Goal: Task Accomplishment & Management: Manage account settings

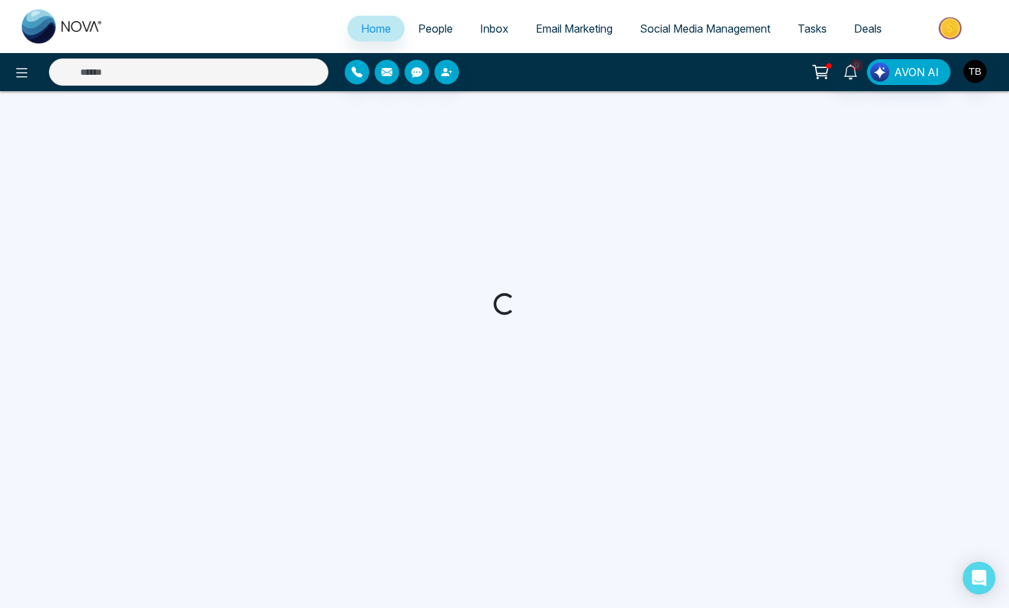
select select "*"
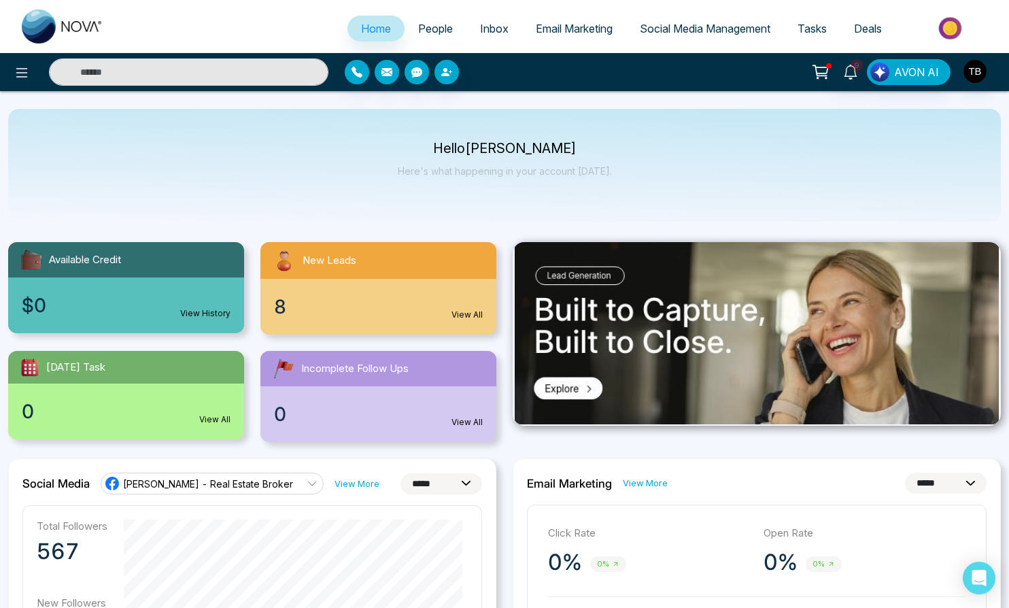
click at [334, 315] on div "8 View All" at bounding box center [378, 307] width 236 height 56
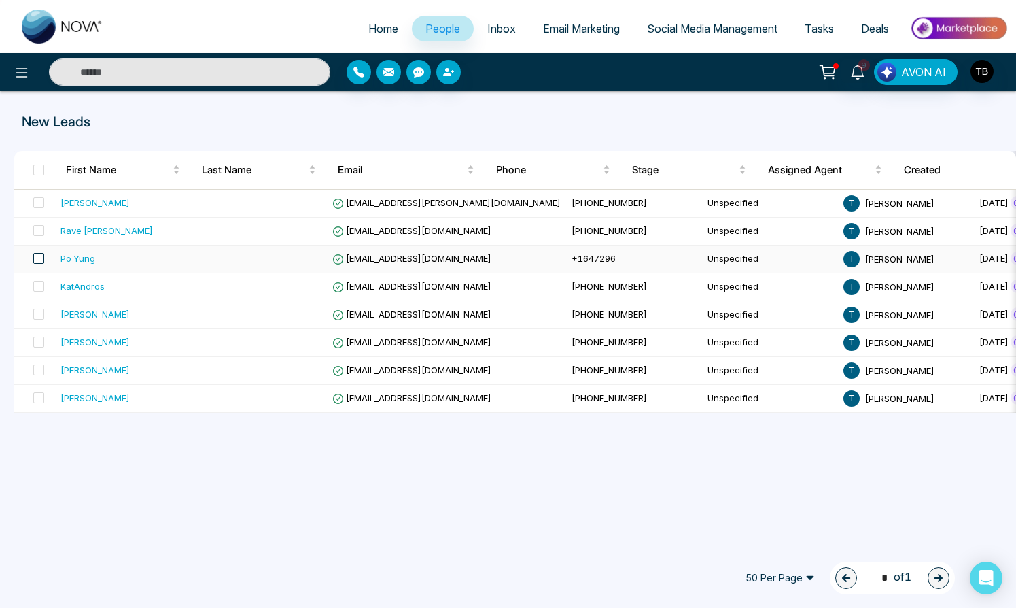
click at [42, 259] on span at bounding box center [38, 258] width 11 height 11
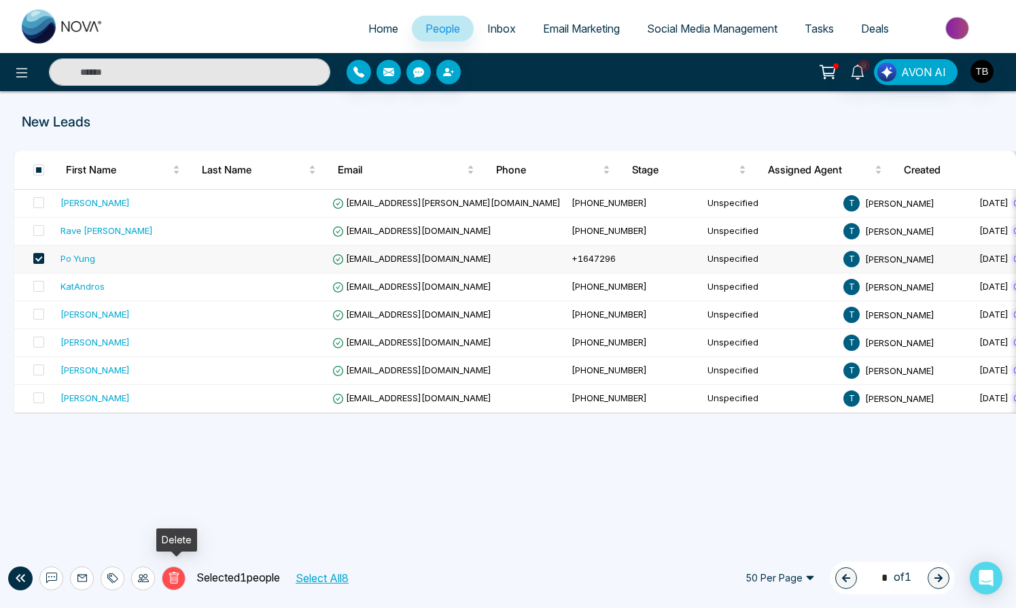
click at [175, 572] on icon at bounding box center [174, 578] width 12 height 12
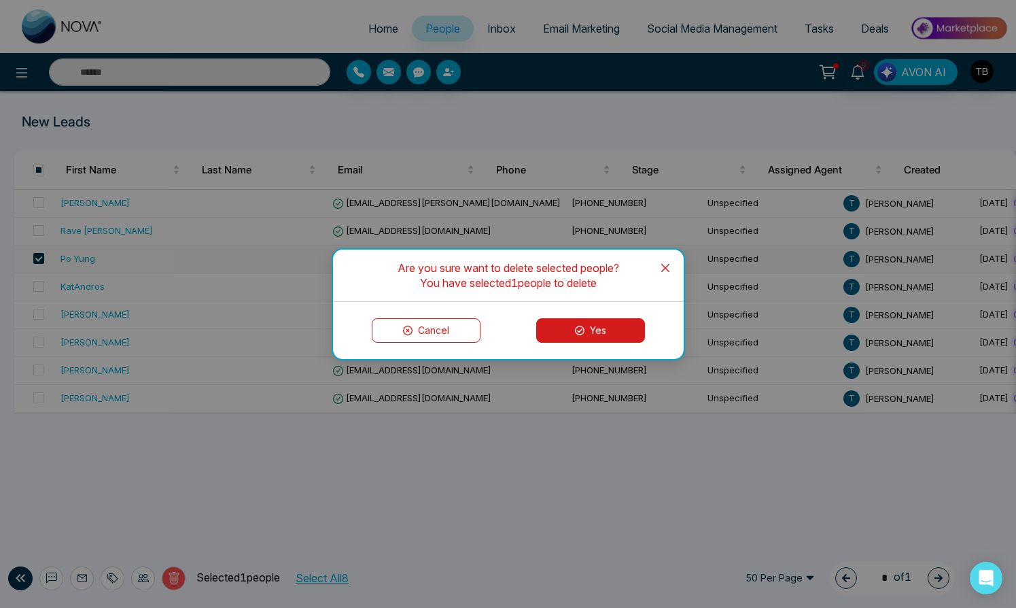
click at [621, 334] on button "Yes" at bounding box center [590, 330] width 109 height 24
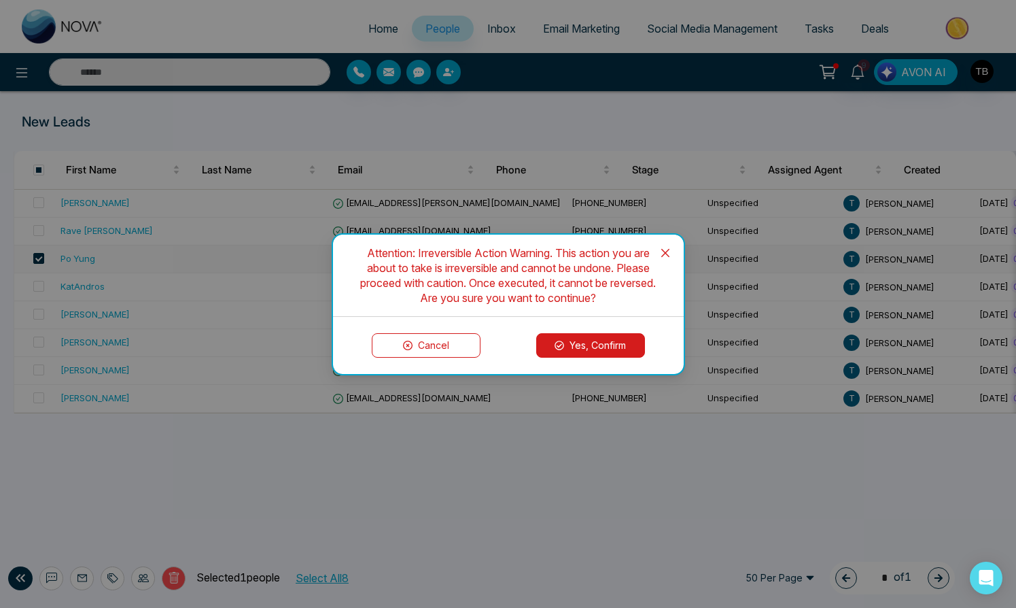
click at [596, 351] on button "Yes, Confirm" at bounding box center [590, 345] width 109 height 24
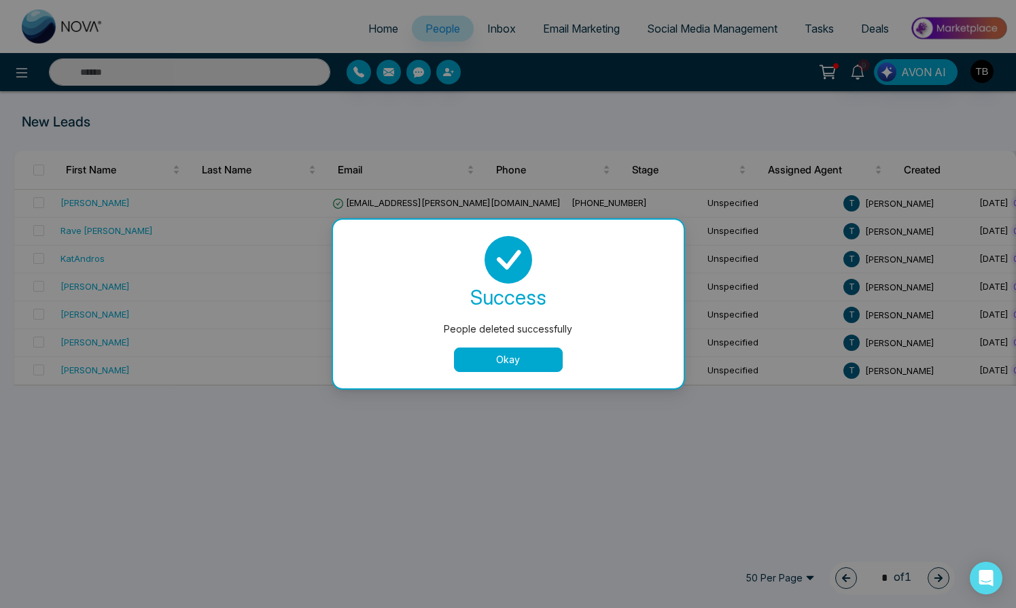
click at [534, 368] on button "Okay" at bounding box center [508, 359] width 109 height 24
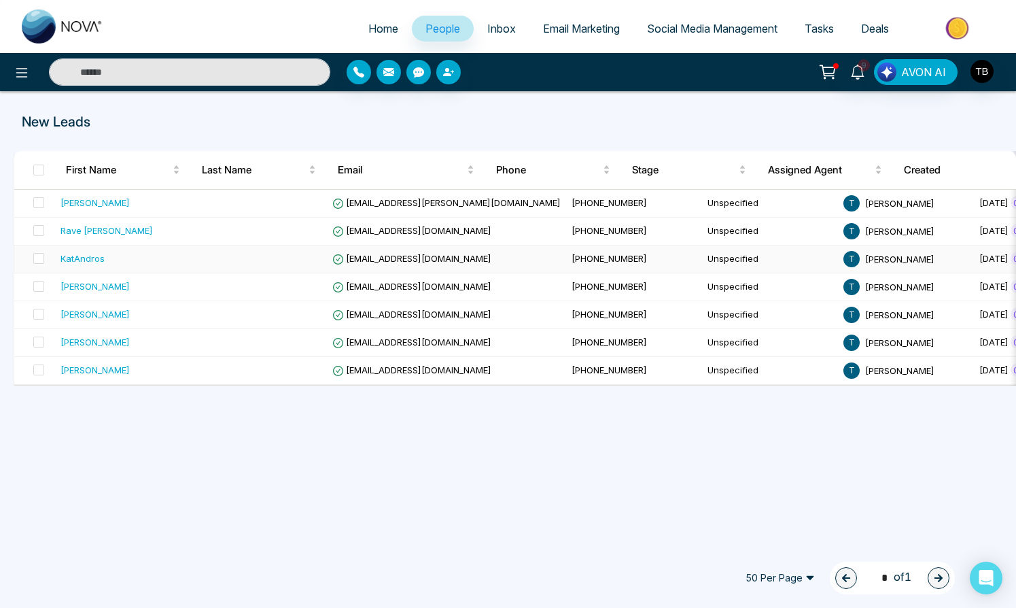
click at [88, 265] on div "KatAndros" at bounding box center [83, 259] width 44 height 14
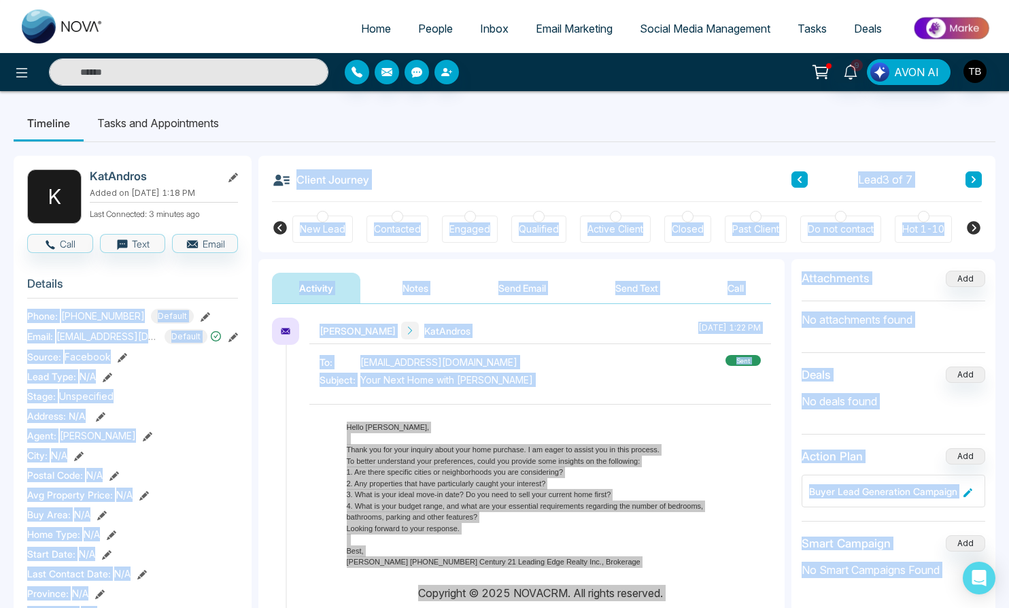
drag, startPoint x: 164, startPoint y: 320, endPoint x: 41, endPoint y: 315, distance: 122.4
click at [41, 315] on body "Home People Inbox Email Marketing Social Media Management Tasks Deals 9 AVON AI…" at bounding box center [504, 304] width 1009 height 608
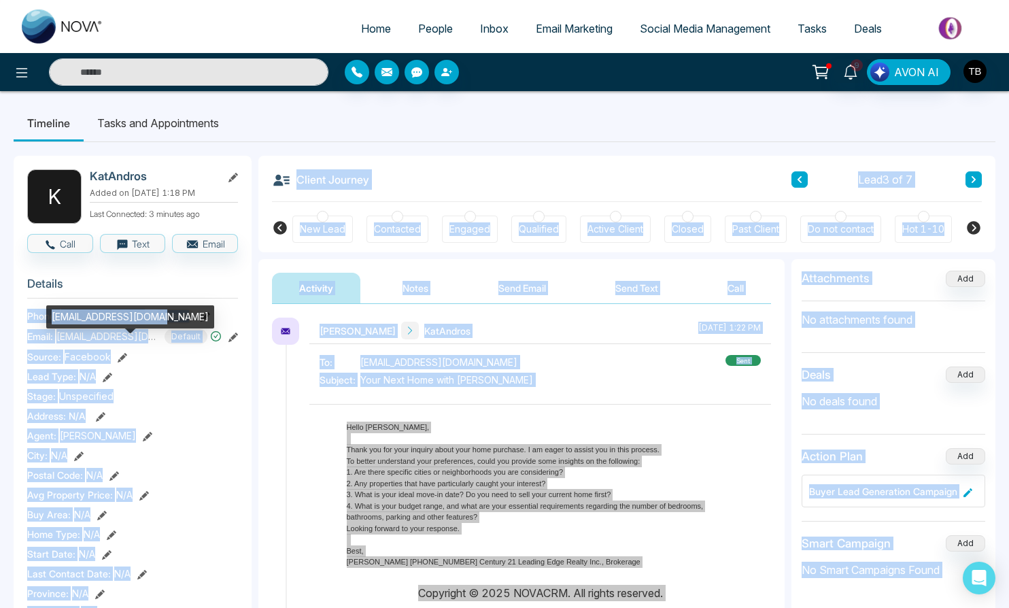
click at [118, 343] on span "[EMAIL_ADDRESS][DOMAIN_NAME]" at bounding box center [107, 336] width 102 height 14
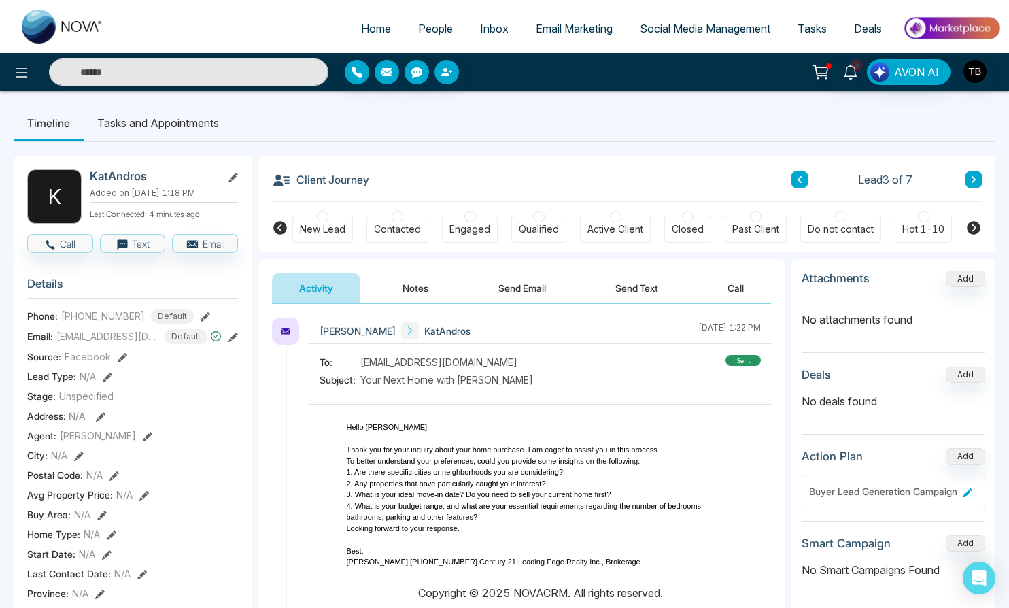
click at [228, 342] on icon at bounding box center [233, 337] width 10 height 10
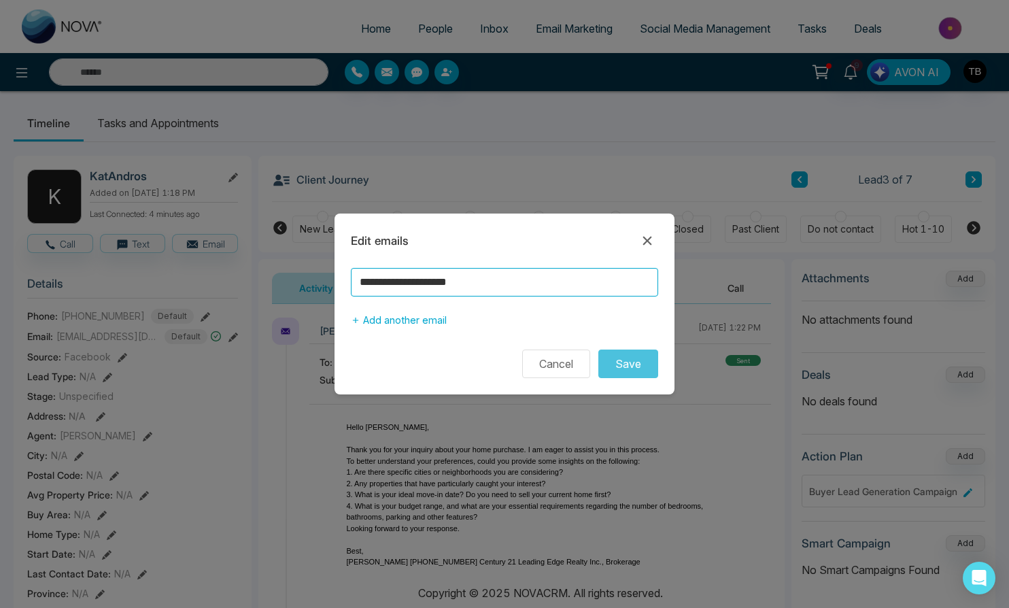
click at [526, 287] on input "**********" at bounding box center [504, 282] width 307 height 29
type input "*"
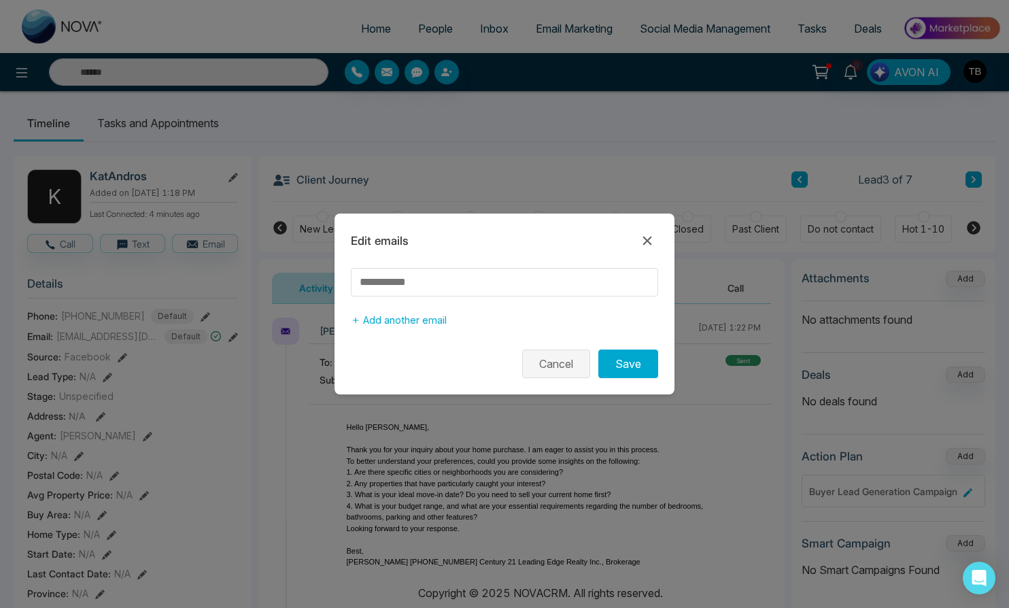
click at [560, 364] on button "Cancel" at bounding box center [556, 363] width 68 height 29
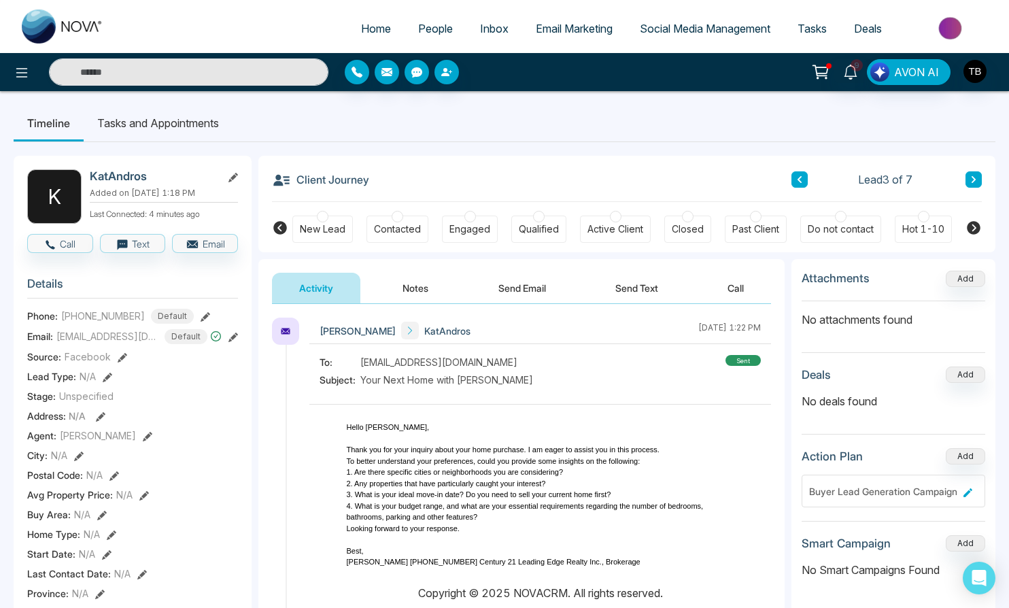
click at [194, 344] on span "Default" at bounding box center [186, 336] width 43 height 15
click at [230, 342] on icon at bounding box center [233, 337] width 10 height 10
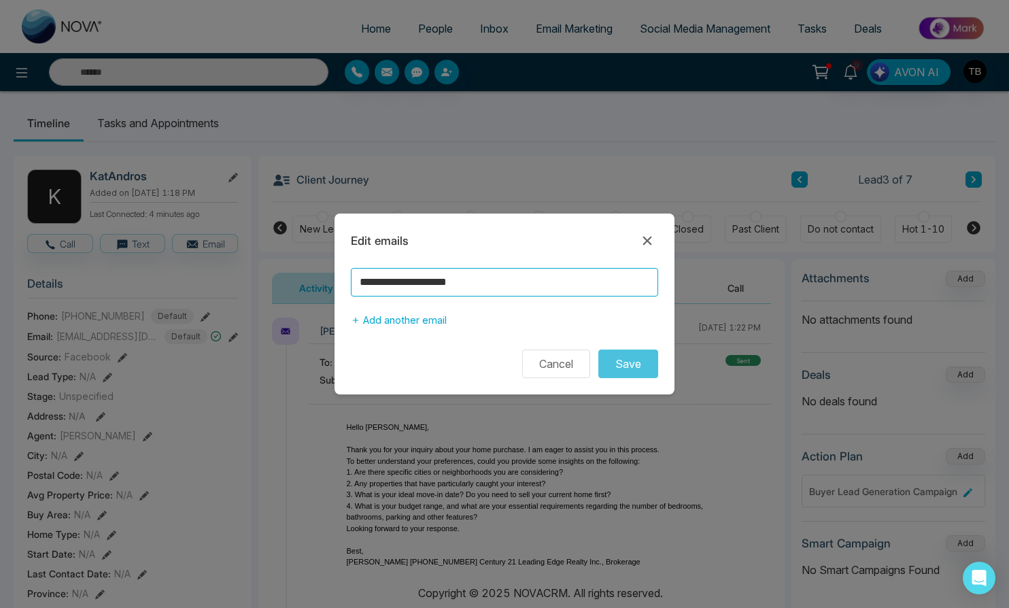
click at [538, 279] on input "**********" at bounding box center [504, 282] width 307 height 29
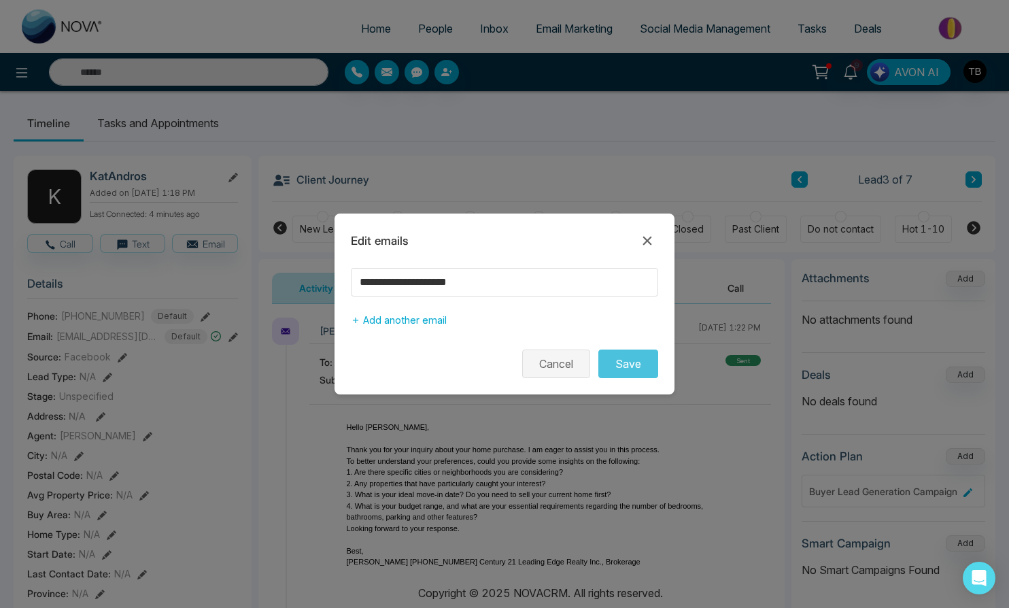
click at [543, 371] on button "Cancel" at bounding box center [556, 363] width 68 height 29
